Goal: Task Accomplishment & Management: Use online tool/utility

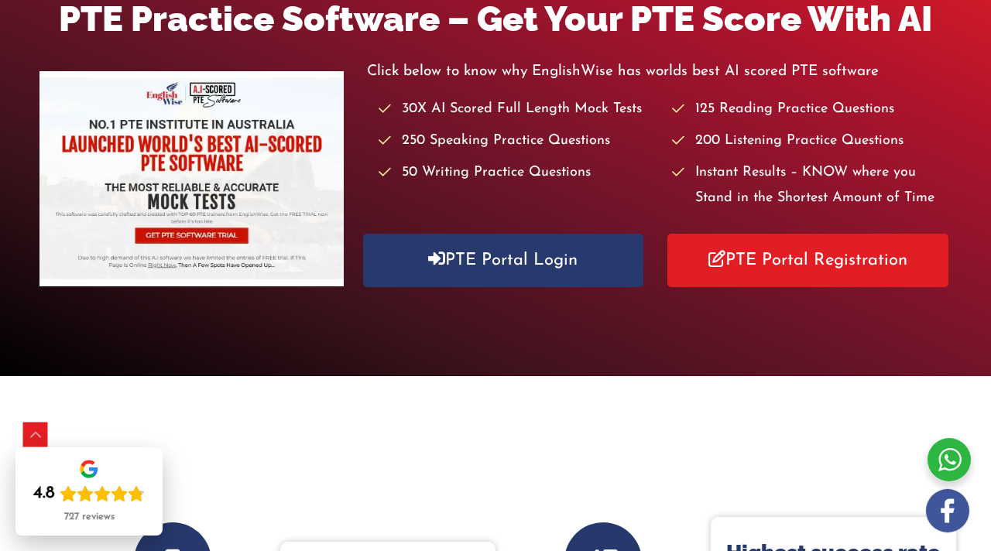
scroll to position [238, 0]
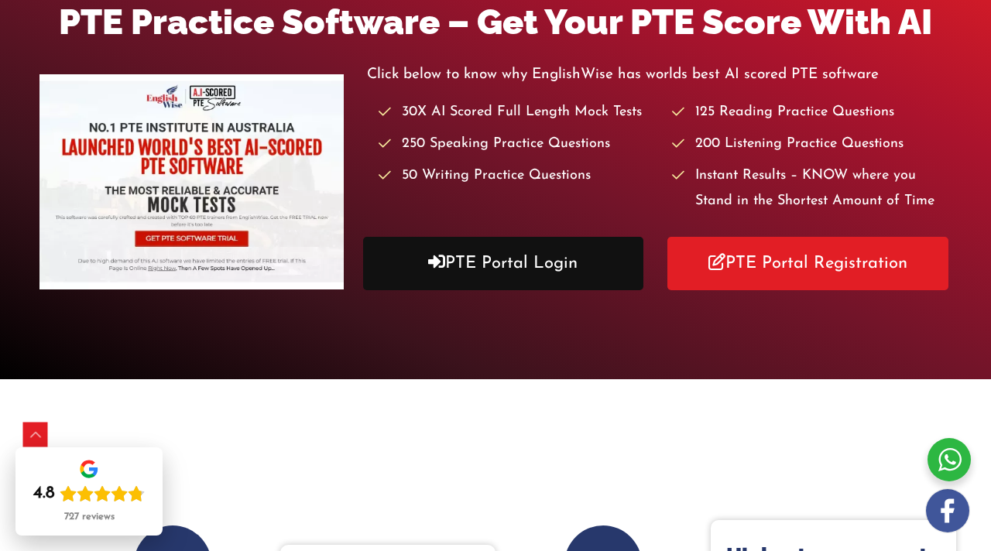
click at [480, 267] on link "PTE Portal Login" at bounding box center [503, 263] width 280 height 53
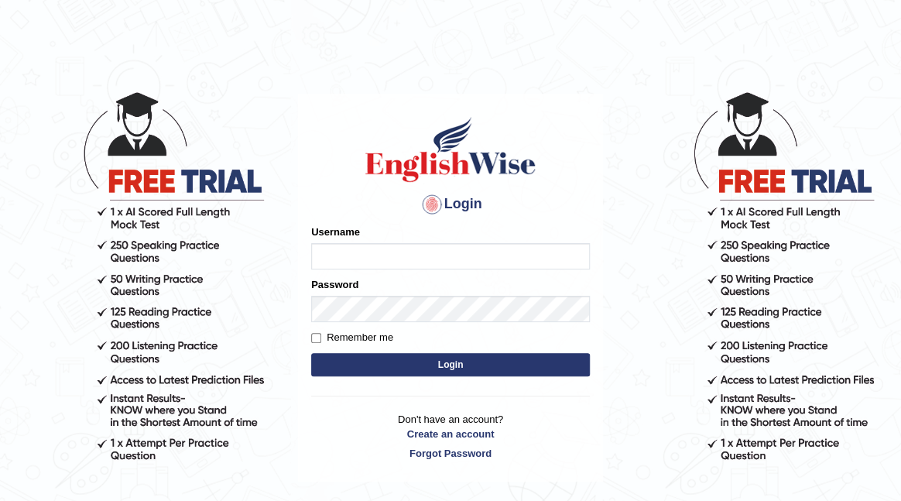
type input "naylav"
click at [456, 369] on button "Login" at bounding box center [450, 364] width 279 height 23
type input "naylav"
click at [476, 372] on button "Login" at bounding box center [450, 364] width 279 height 23
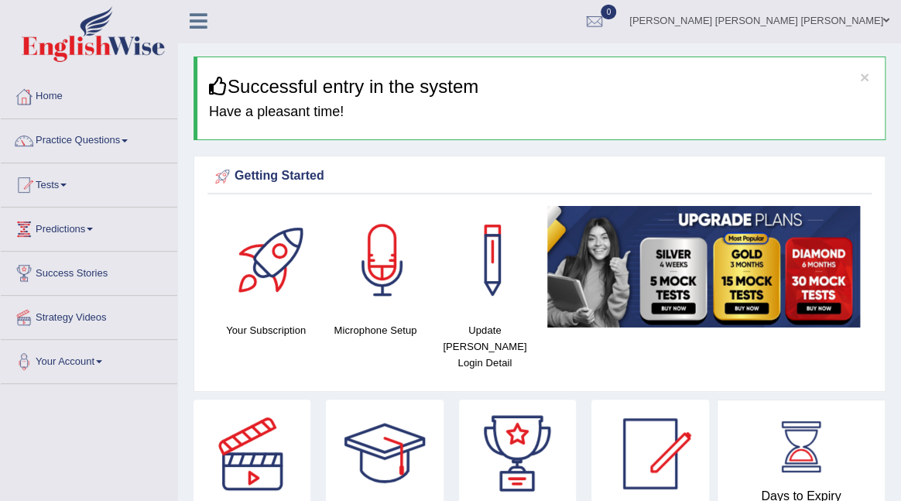
scroll to position [2, 0]
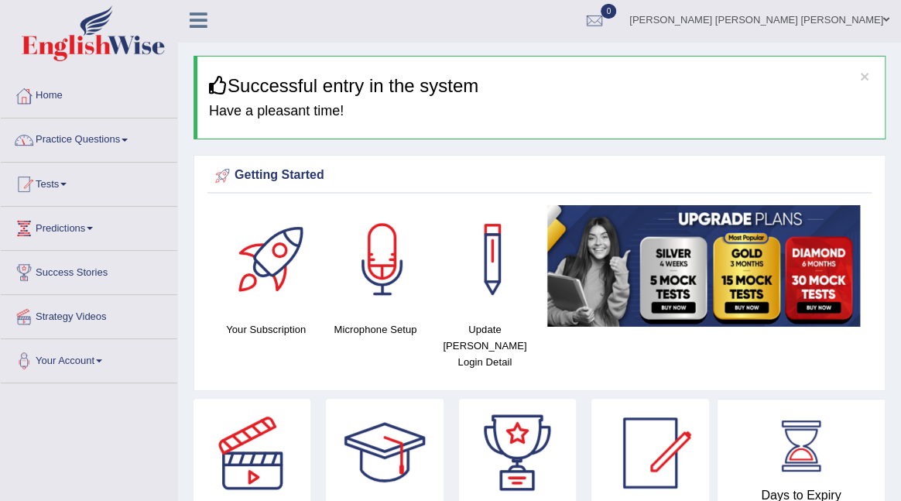
click at [89, 140] on link "Practice Questions" at bounding box center [89, 137] width 176 height 39
